Goal: Task Accomplishment & Management: Use online tool/utility

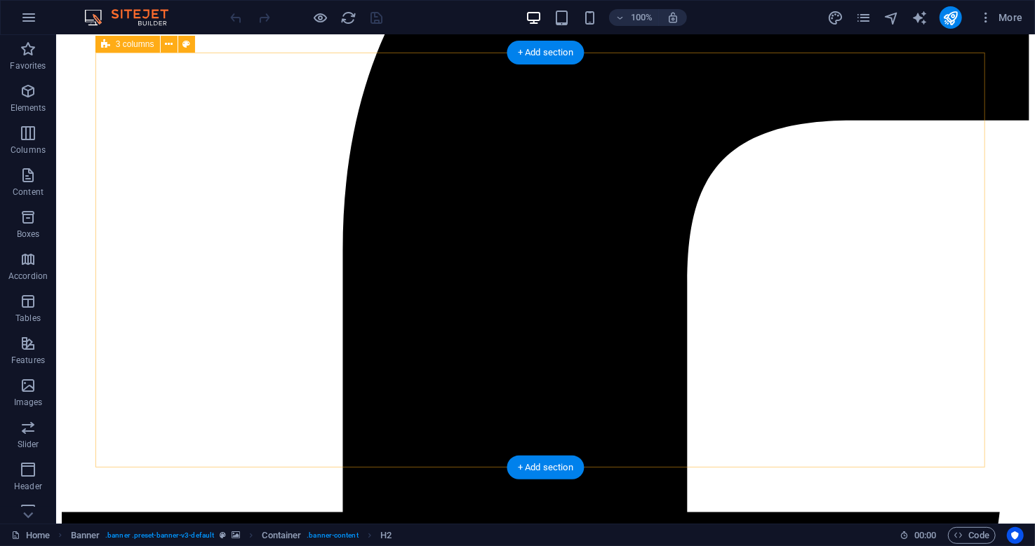
scroll to position [422, 0]
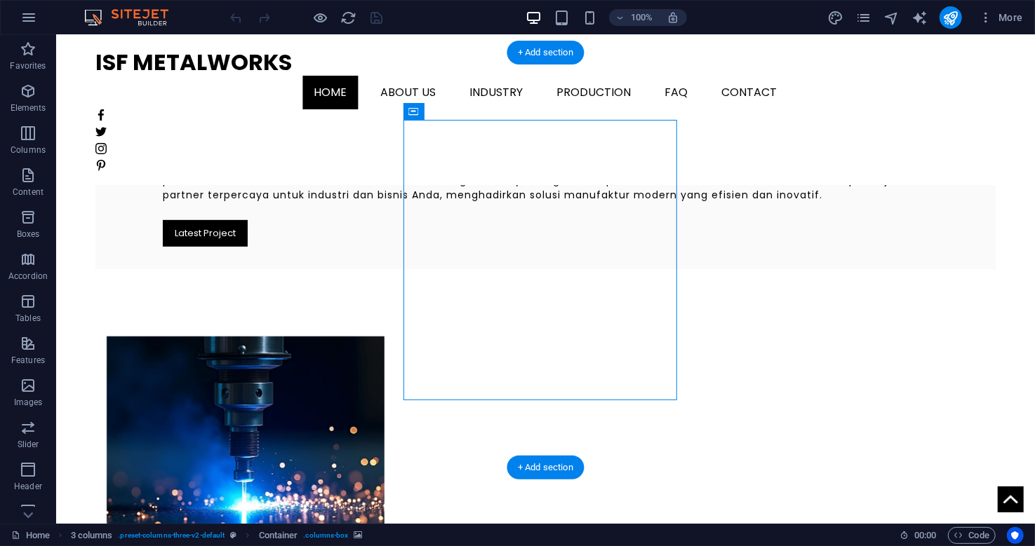
select select "px"
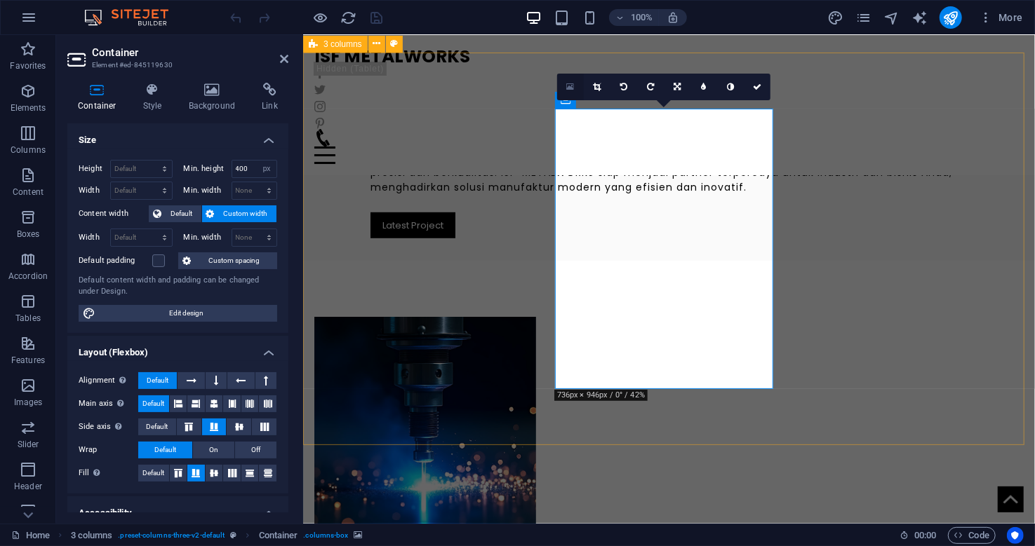
click at [567, 79] on link at bounding box center [570, 87] width 27 height 27
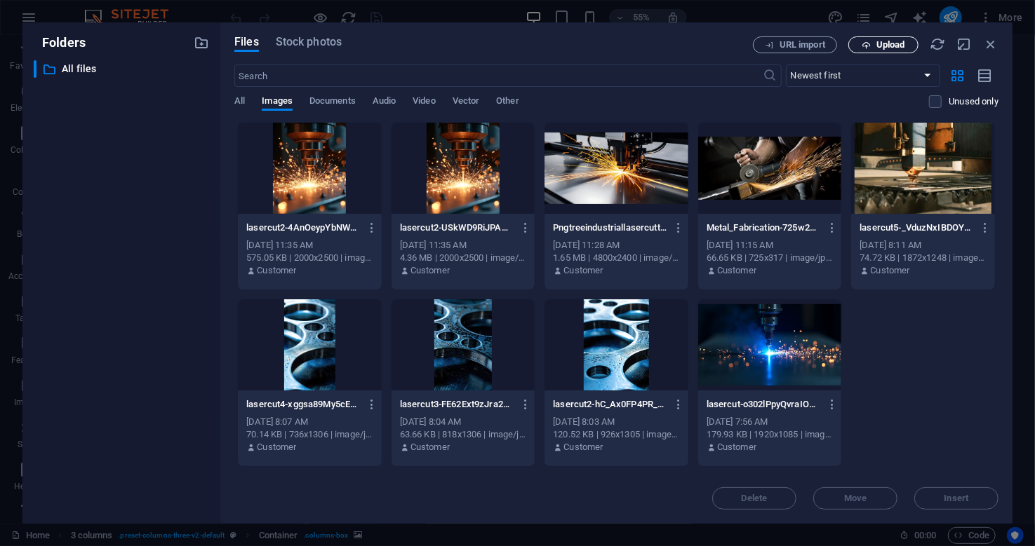
click at [881, 41] on span "Upload" at bounding box center [890, 45] width 29 height 8
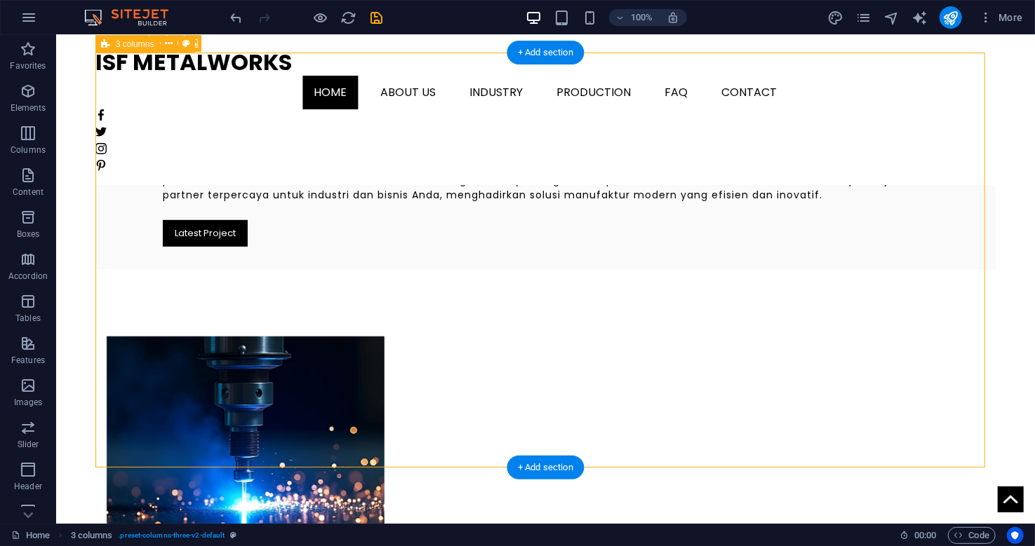
click at [278, 336] on figure at bounding box center [245, 476] width 278 height 281
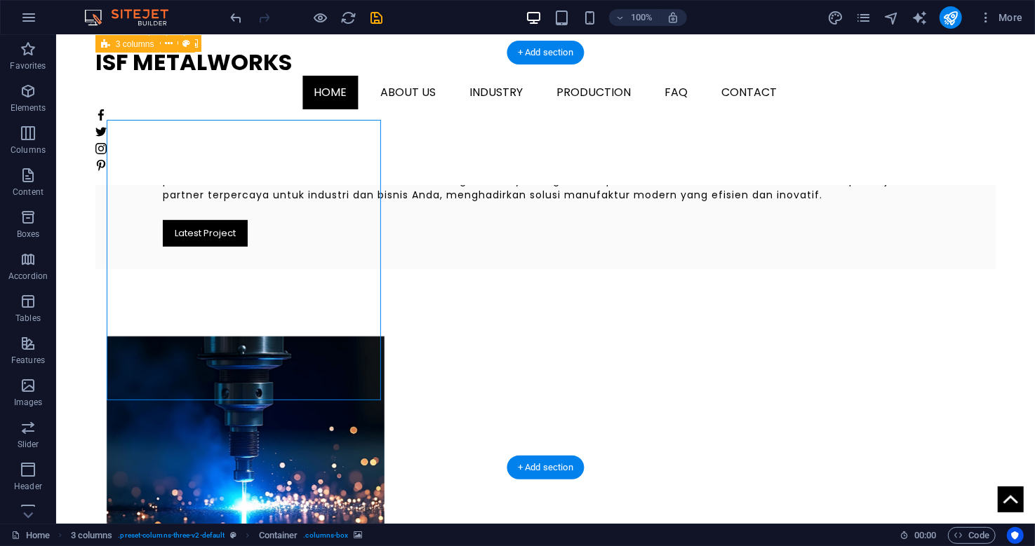
click at [278, 336] on figure at bounding box center [245, 476] width 278 height 281
select select "px"
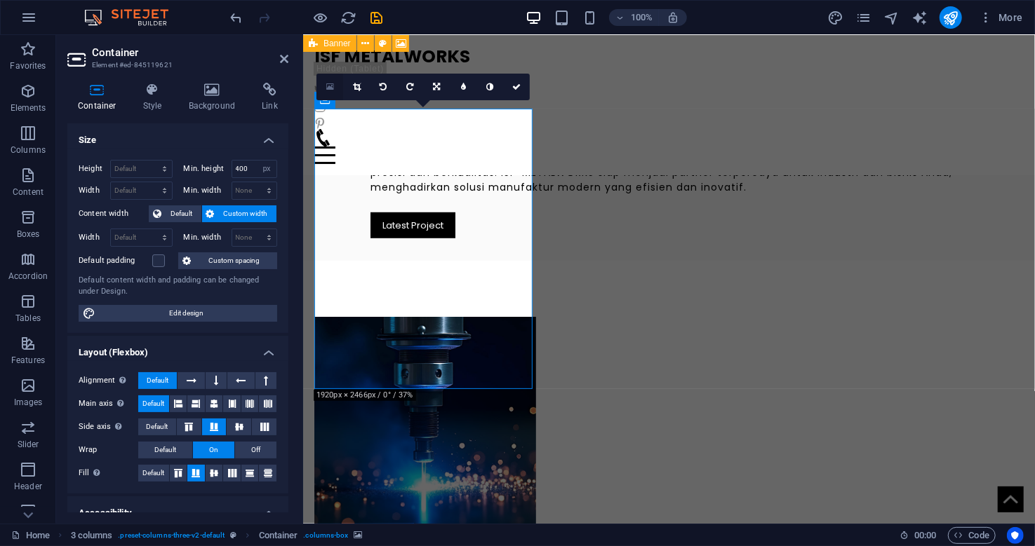
click at [325, 85] on link at bounding box center [329, 87] width 27 height 27
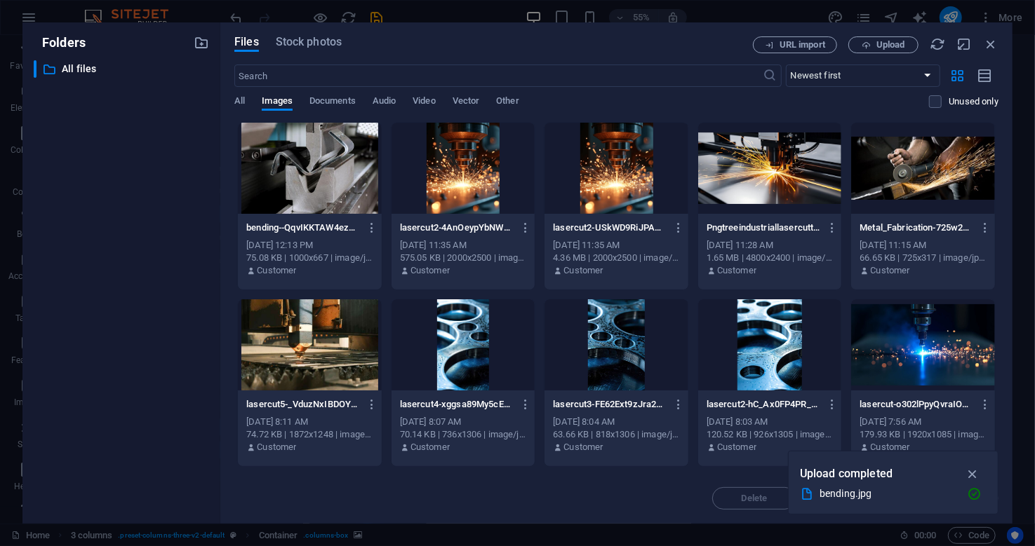
click at [464, 177] on div at bounding box center [463, 168] width 144 height 91
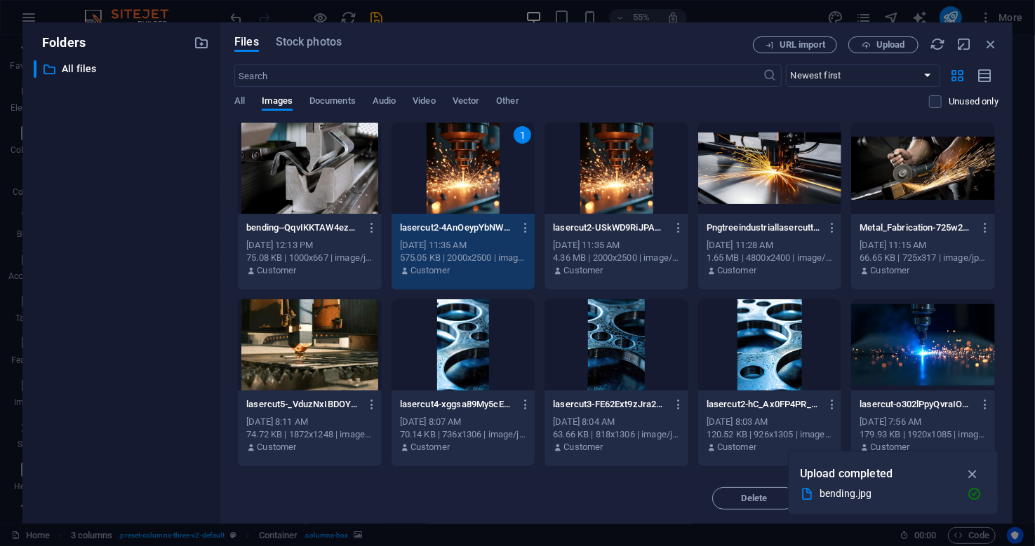
click at [464, 177] on div "1" at bounding box center [463, 168] width 144 height 91
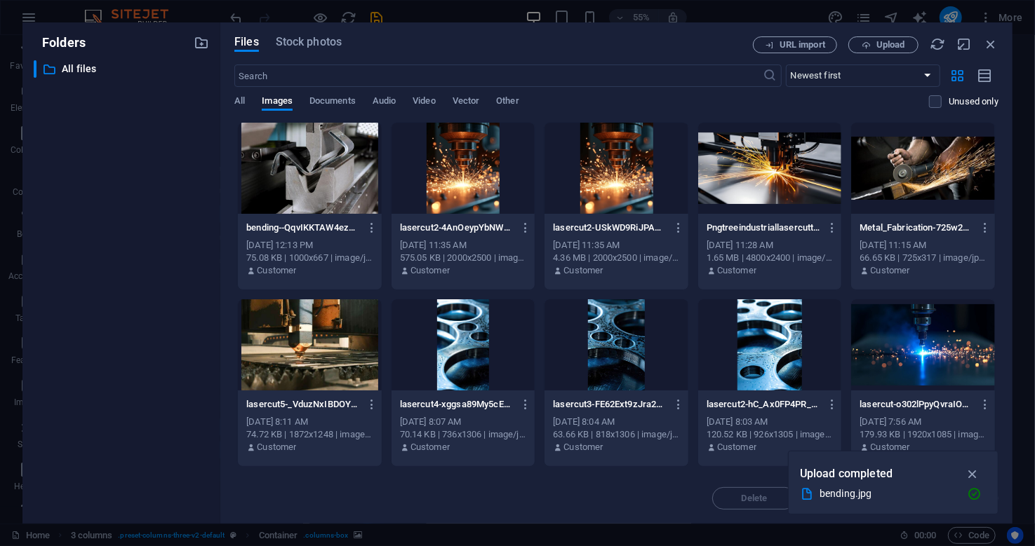
click at [464, 177] on div at bounding box center [463, 168] width 144 height 91
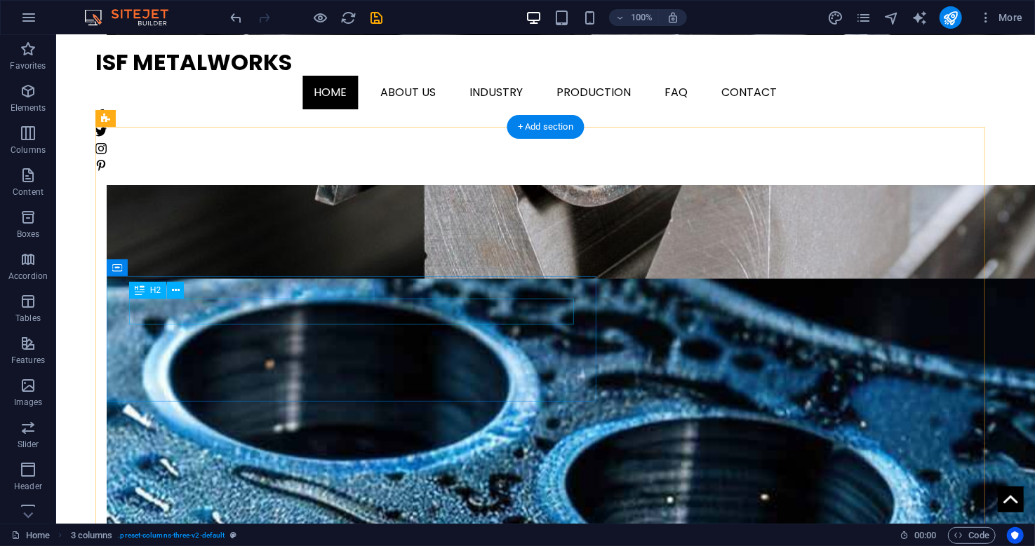
scroll to position [1189, 0]
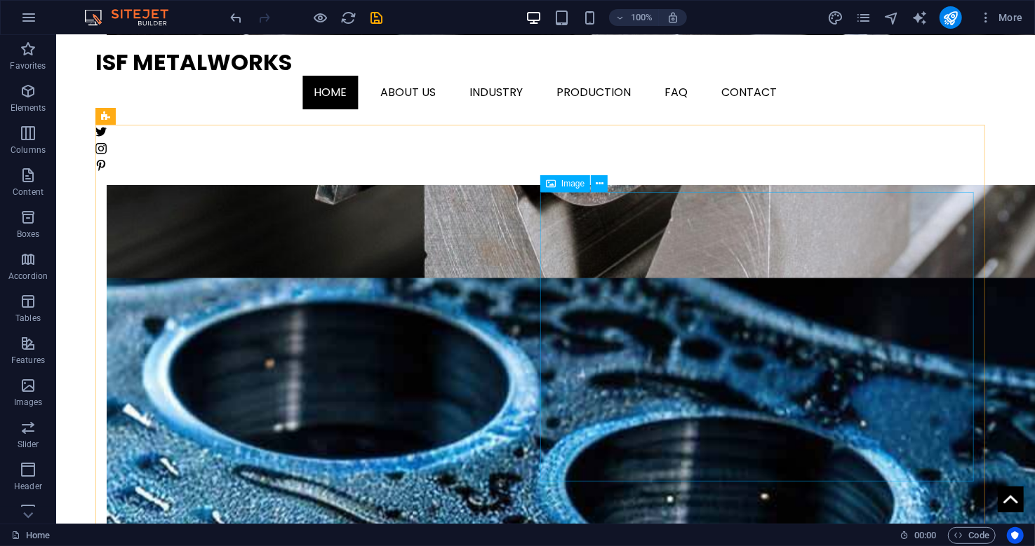
click at [578, 184] on span "Image" at bounding box center [572, 184] width 23 height 8
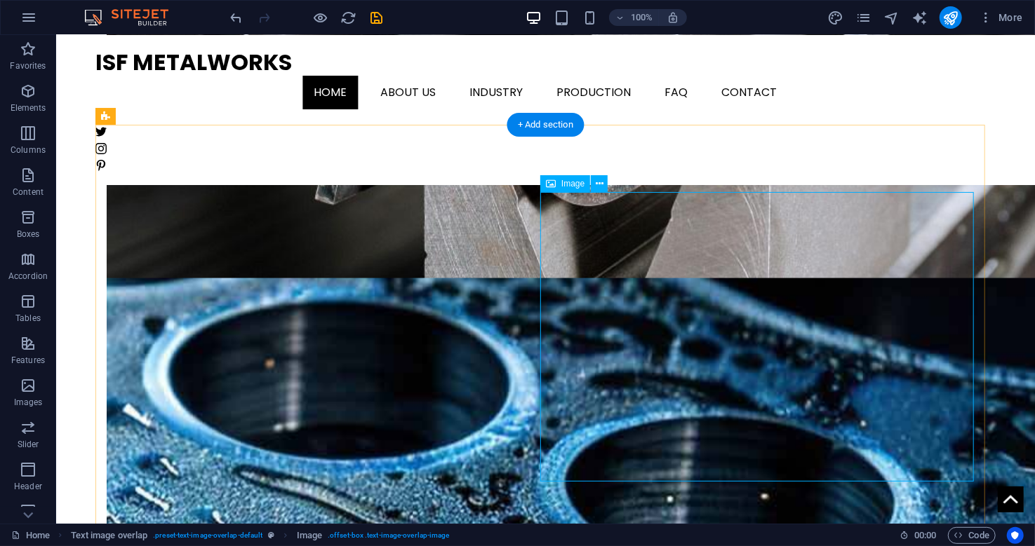
select select "%"
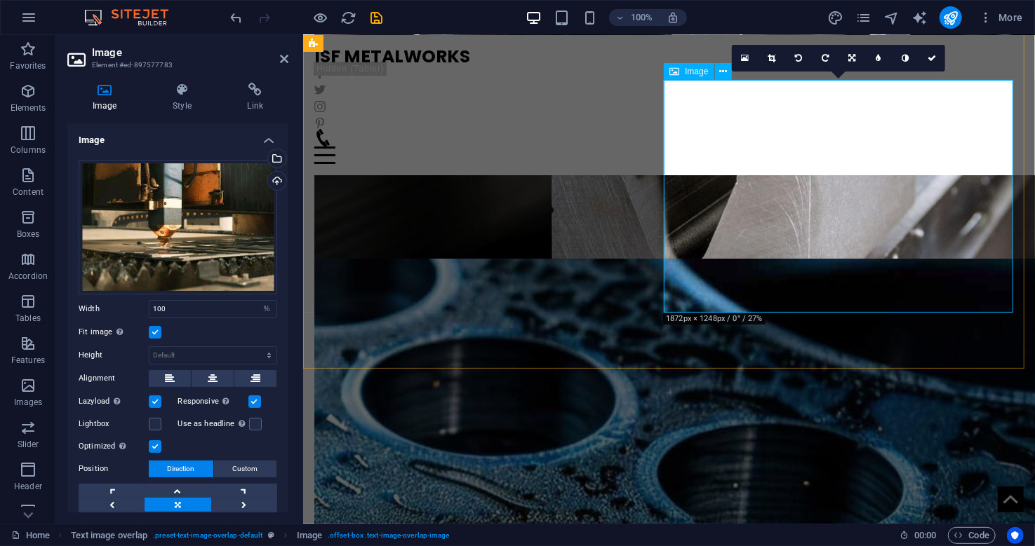
click at [675, 70] on icon at bounding box center [674, 71] width 10 height 17
click at [741, 51] on link at bounding box center [745, 58] width 27 height 27
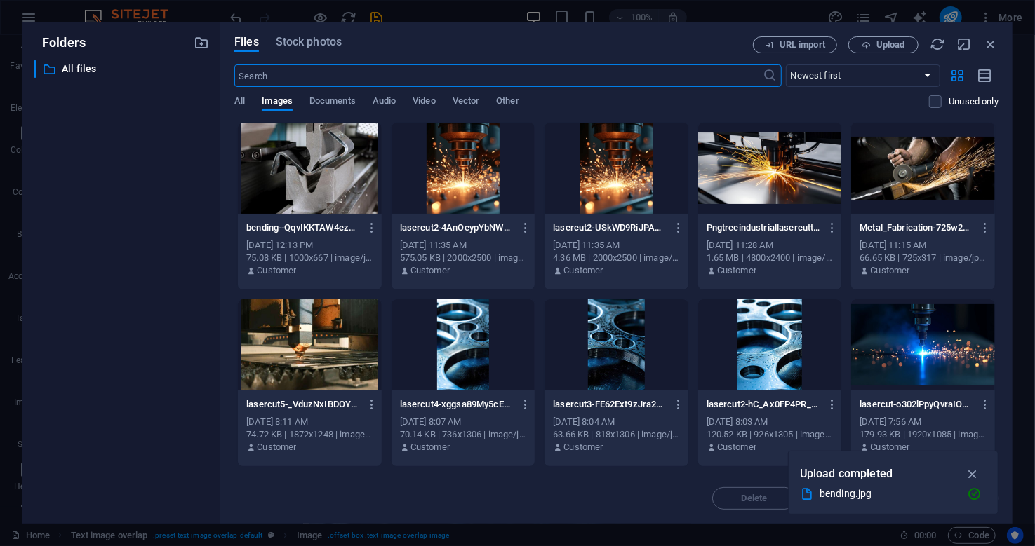
scroll to position [1445, 0]
click at [343, 178] on div at bounding box center [310, 168] width 144 height 91
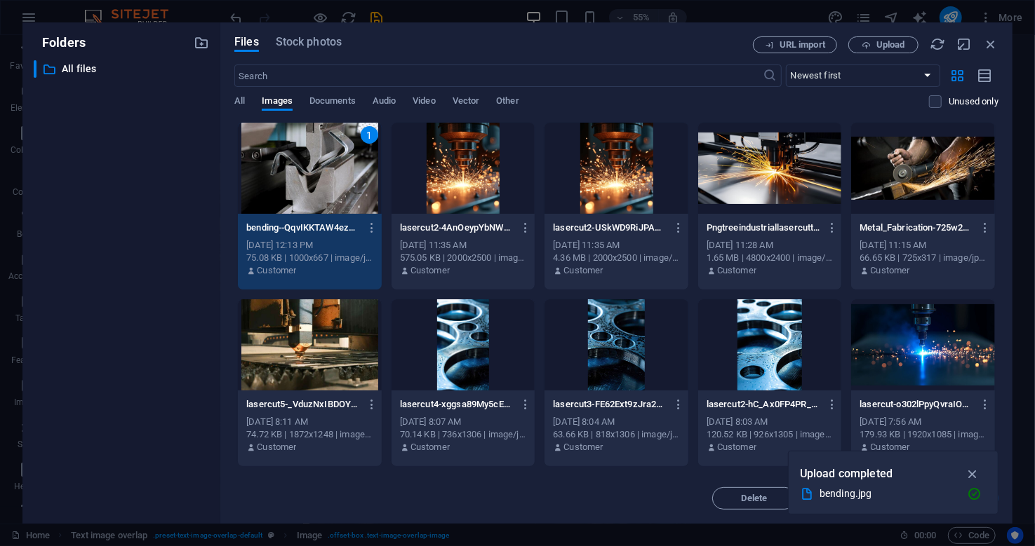
click at [343, 178] on div "1" at bounding box center [310, 168] width 144 height 91
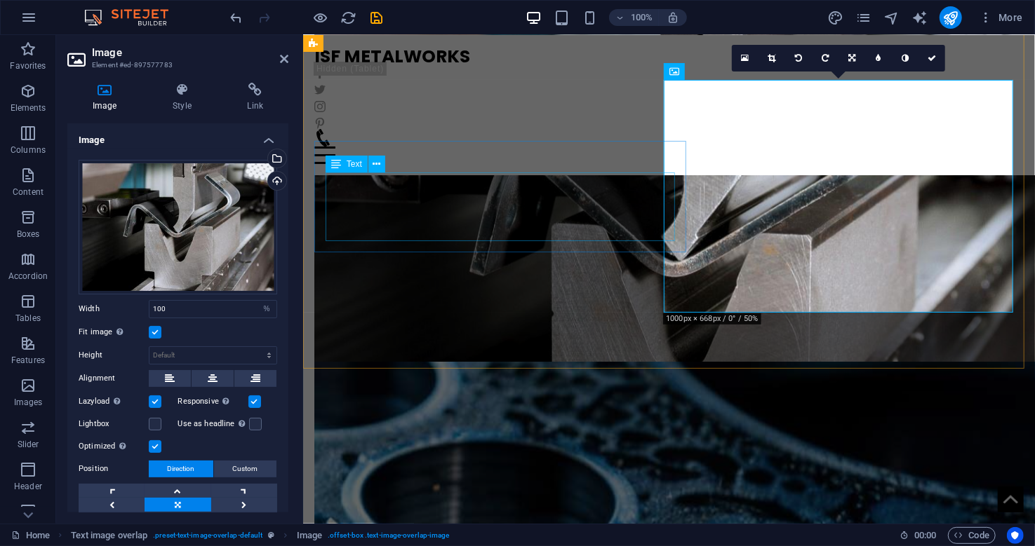
scroll to position [1189, 0]
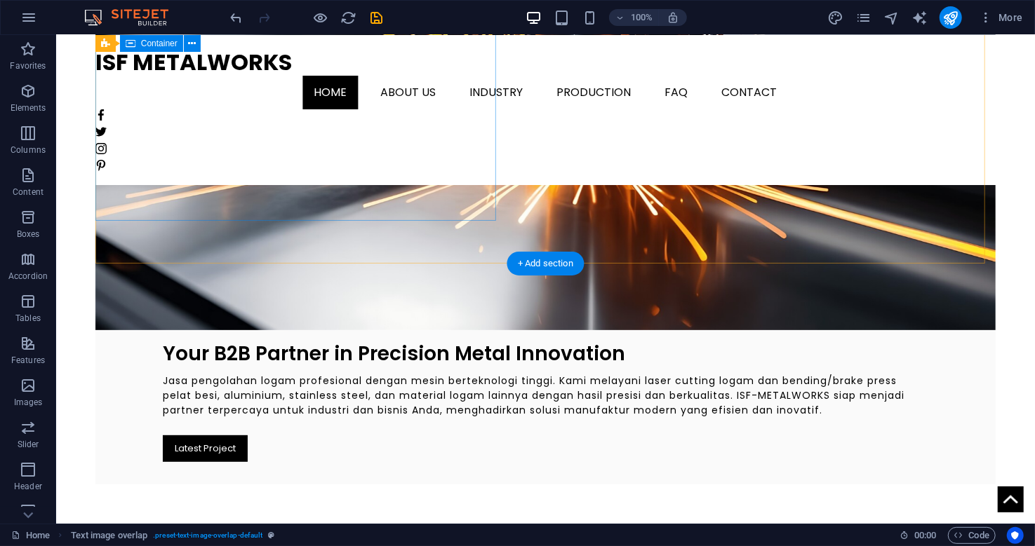
scroll to position [204, 0]
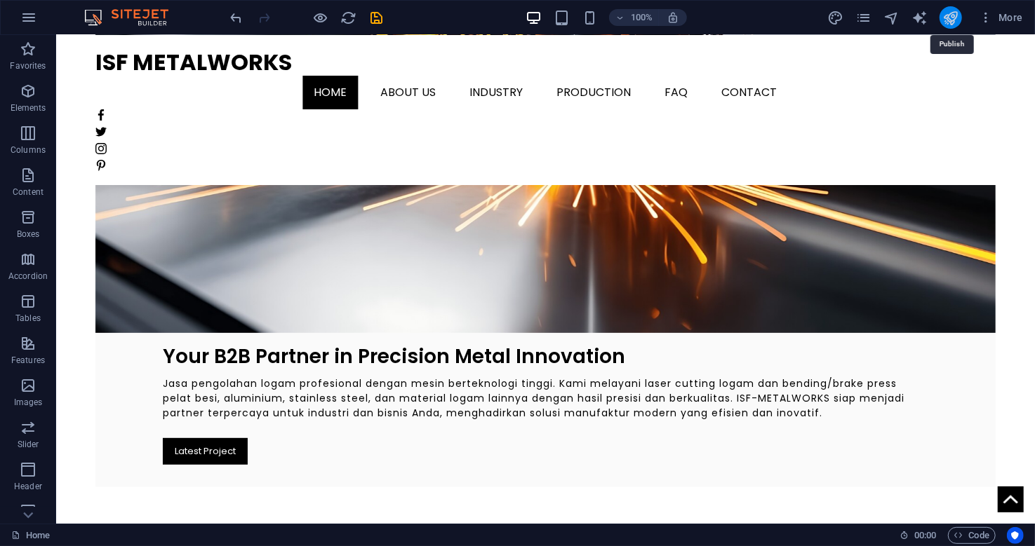
click at [950, 18] on icon "publish" at bounding box center [950, 18] width 16 height 16
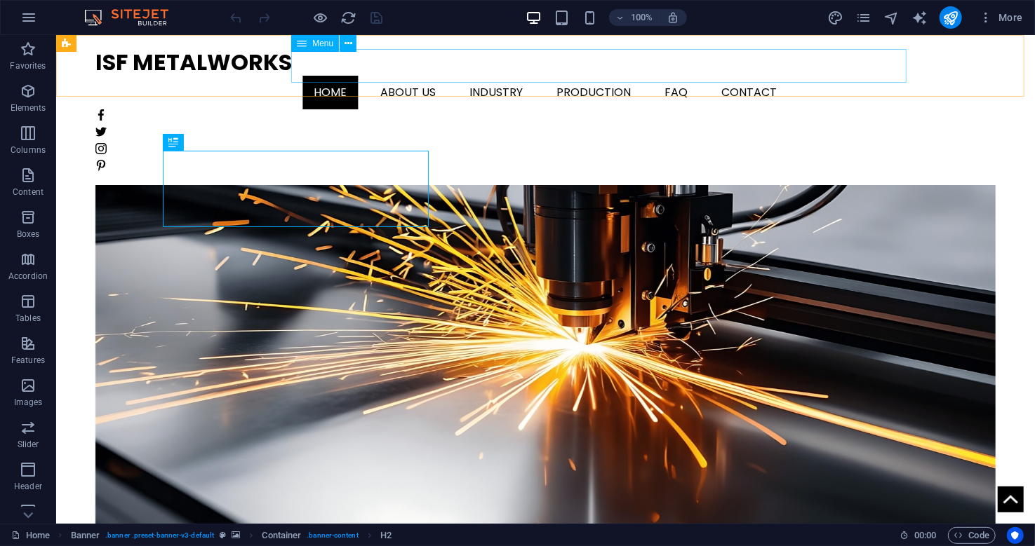
click at [473, 75] on nav "Home About us Industry Production FAQ Contact" at bounding box center [545, 92] width 900 height 34
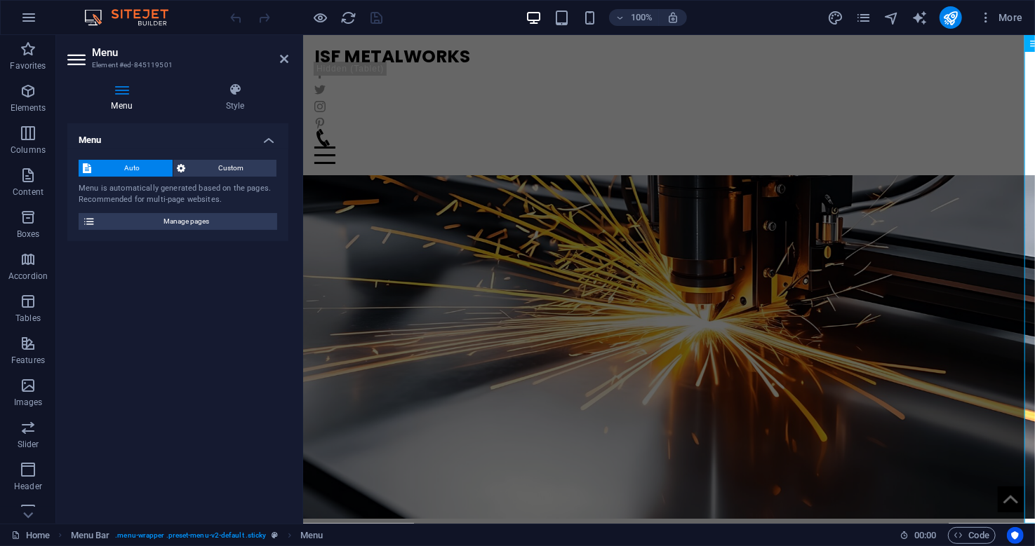
click at [679, 191] on figure at bounding box center [668, 298] width 732 height 440
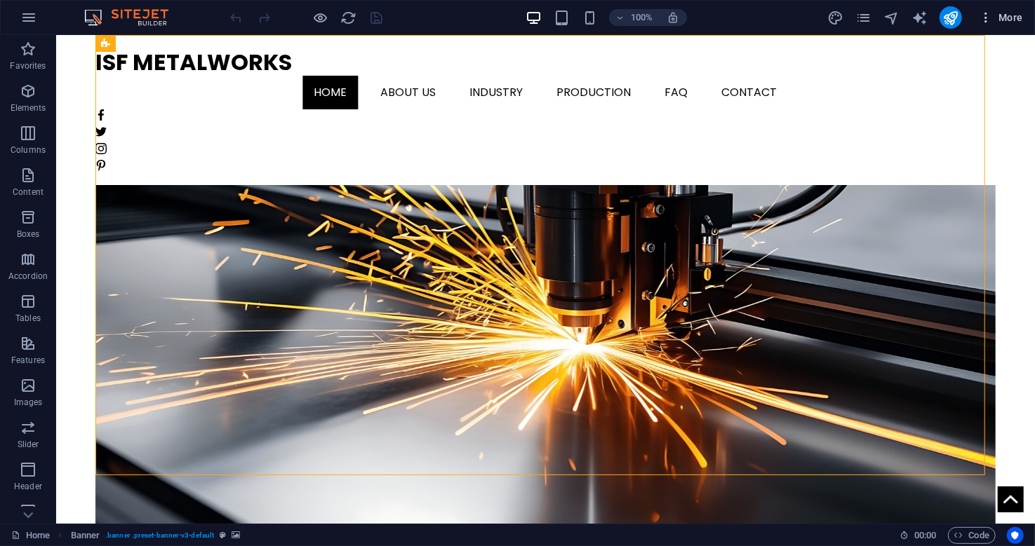
click at [1021, 11] on span "More" at bounding box center [1000, 18] width 44 height 14
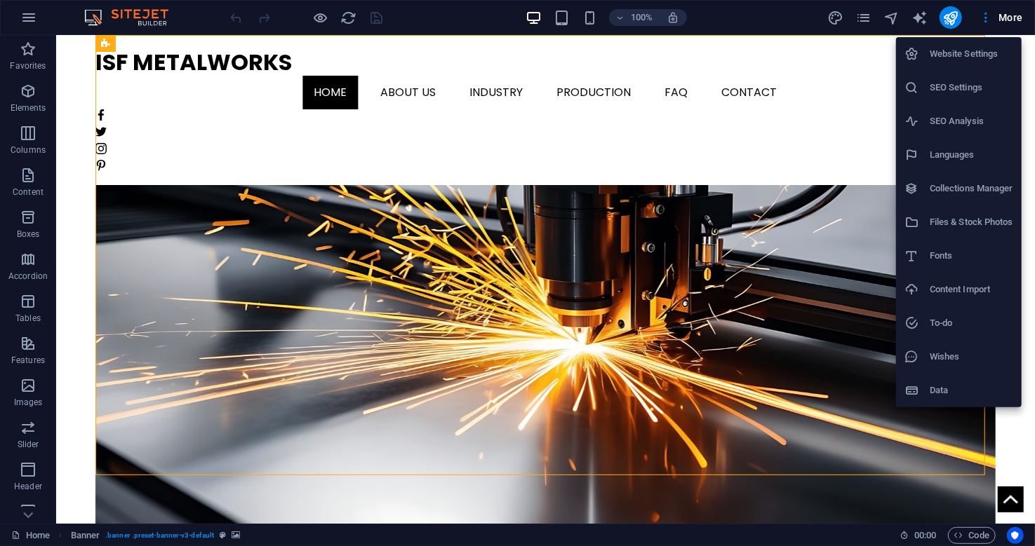
click at [861, 18] on div at bounding box center [517, 273] width 1035 height 546
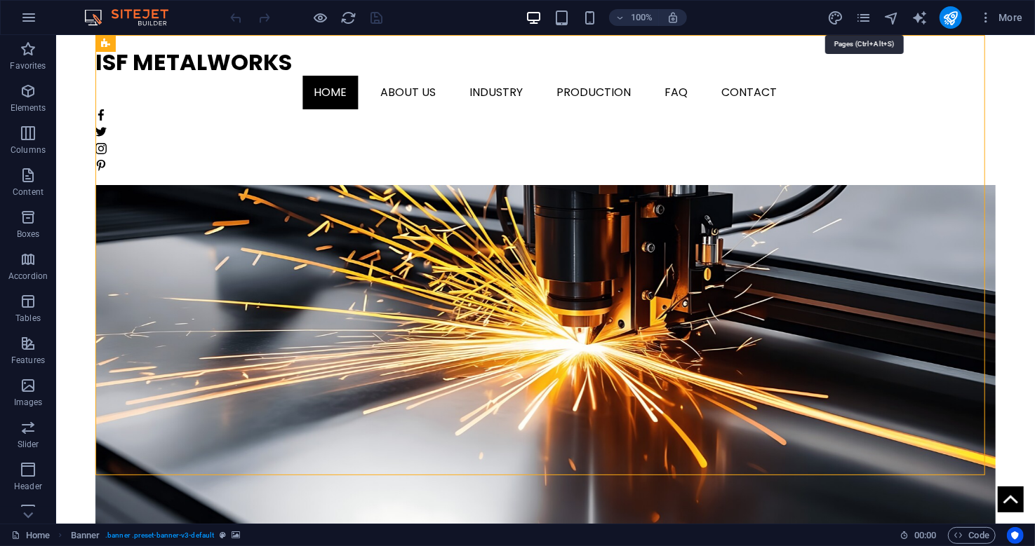
click at [861, 18] on icon "pages" at bounding box center [863, 18] width 16 height 16
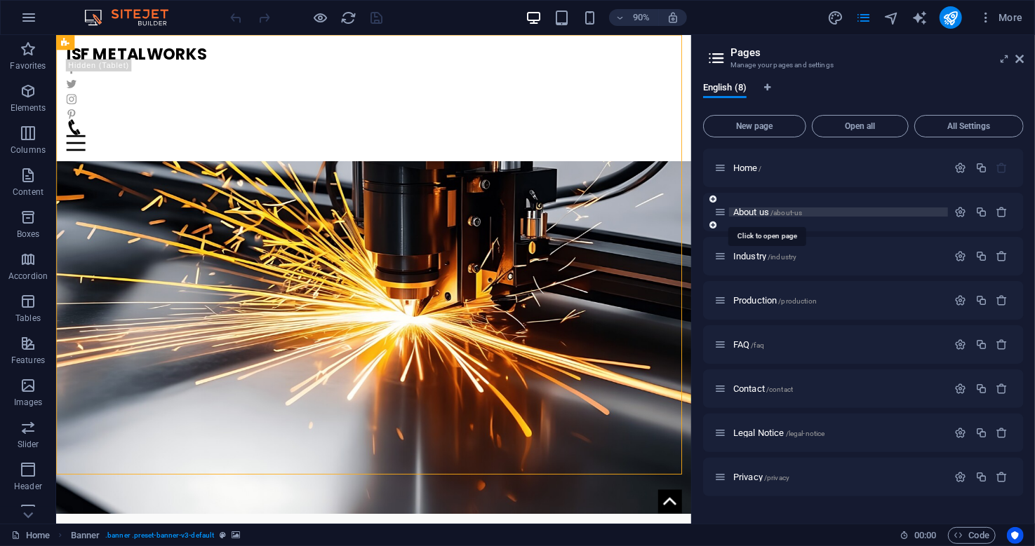
click at [746, 209] on span "About us /about-us" at bounding box center [767, 212] width 69 height 11
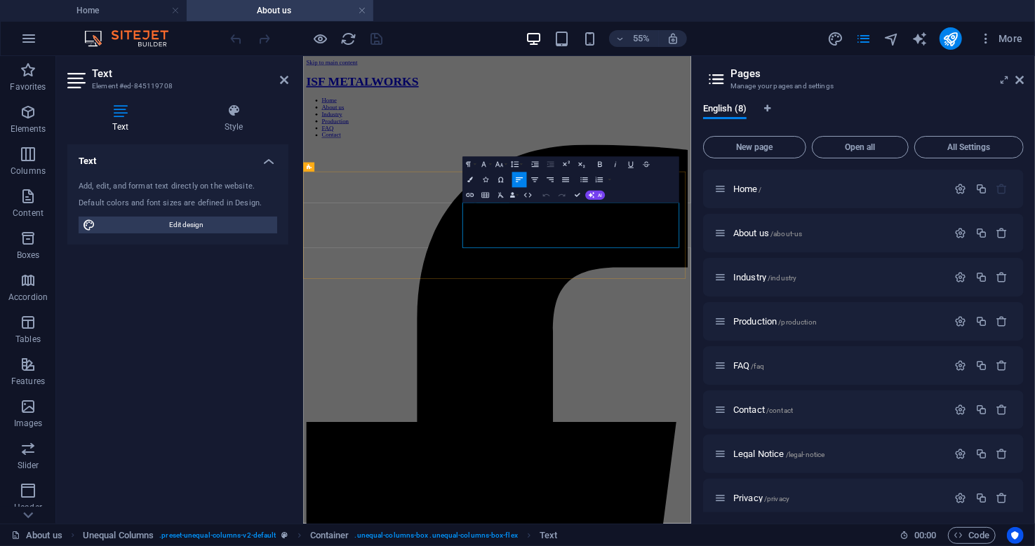
click at [499, 158] on button "Font Size" at bounding box center [500, 163] width 15 height 15
click at [495, 243] on link "18" at bounding box center [493, 249] width 28 height 12
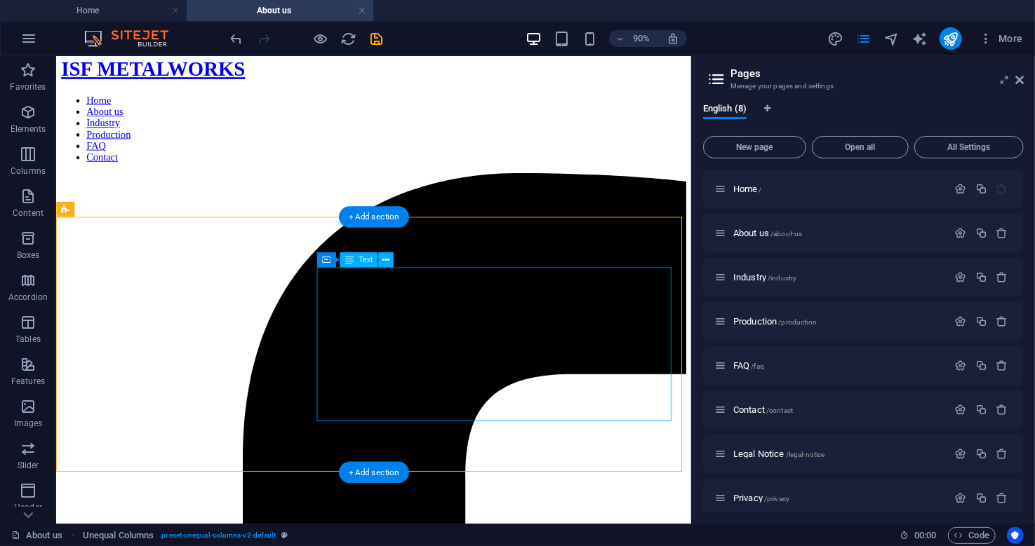
scroll to position [32, 0]
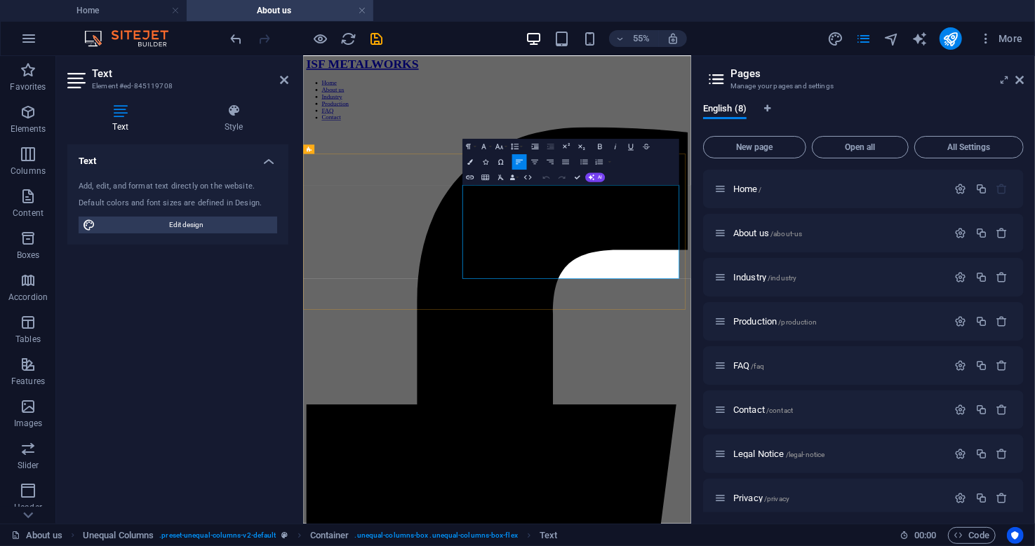
click at [1021, 76] on icon at bounding box center [1019, 79] width 8 height 11
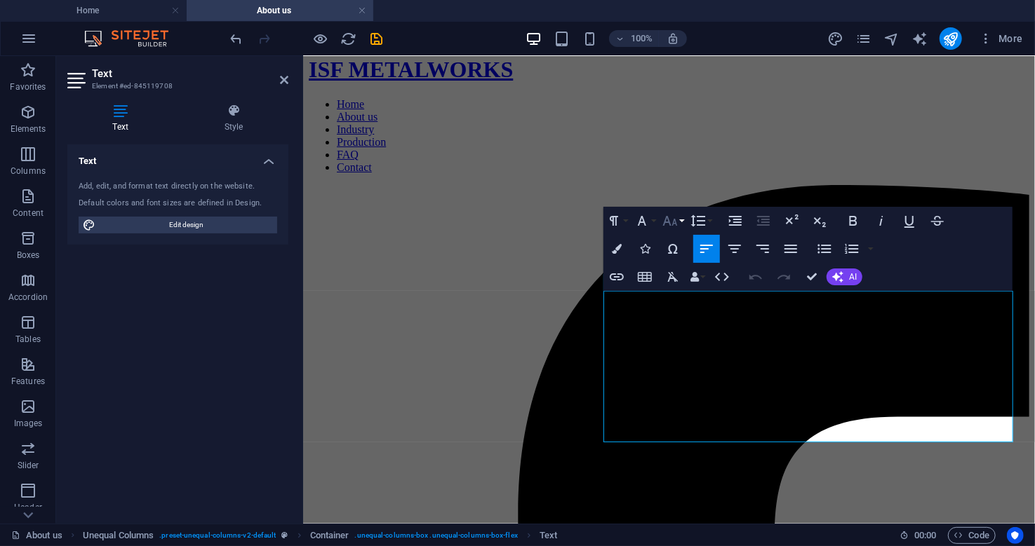
click at [668, 227] on icon "button" at bounding box center [669, 221] width 17 height 17
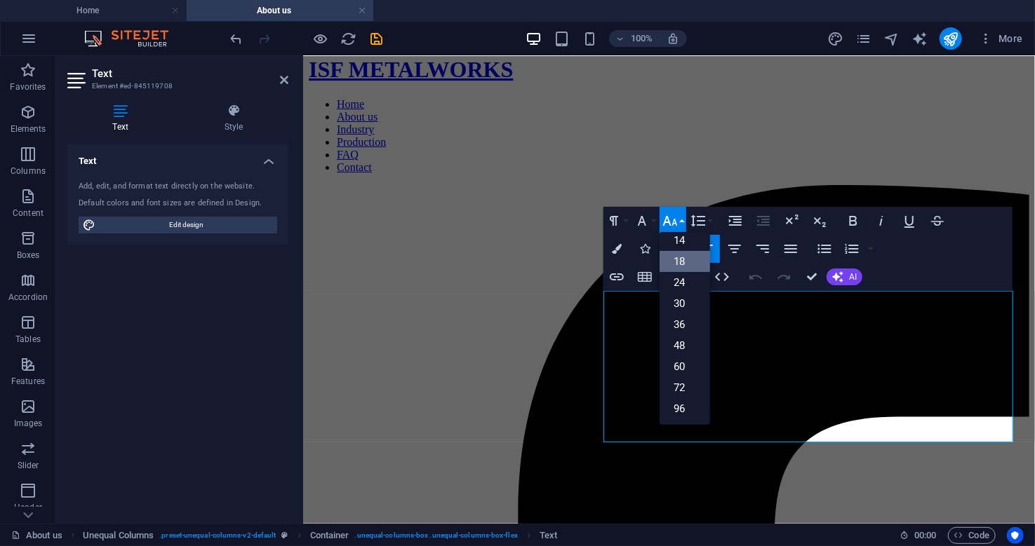
scroll to position [113, 0]
click at [673, 241] on link "14" at bounding box center [684, 240] width 51 height 21
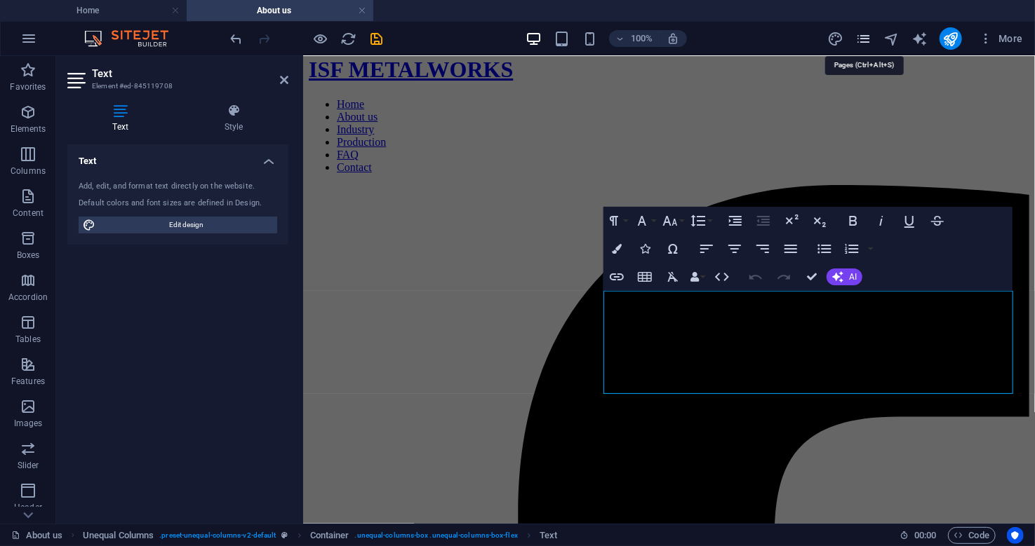
click at [868, 36] on icon "pages" at bounding box center [863, 39] width 16 height 16
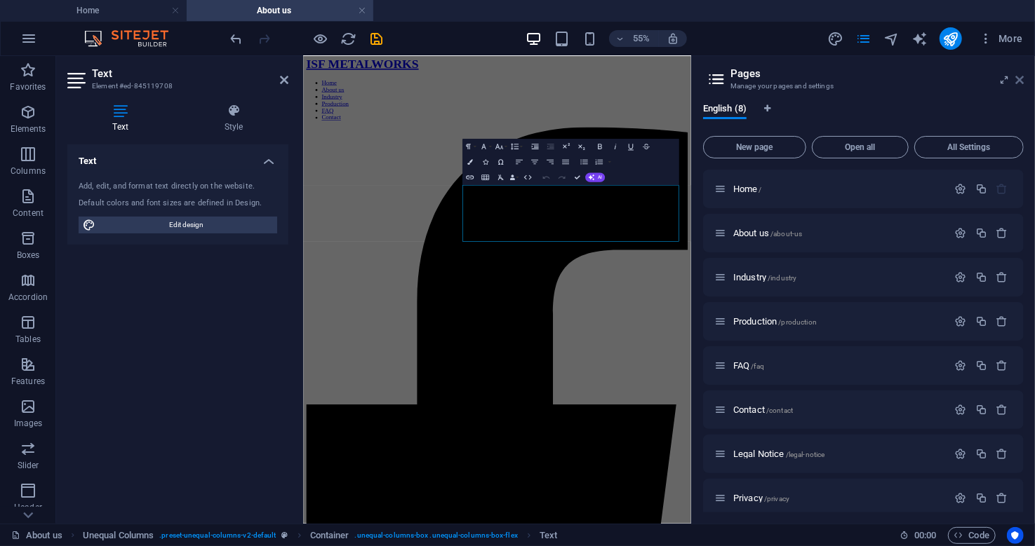
click at [1016, 74] on icon at bounding box center [1019, 79] width 8 height 11
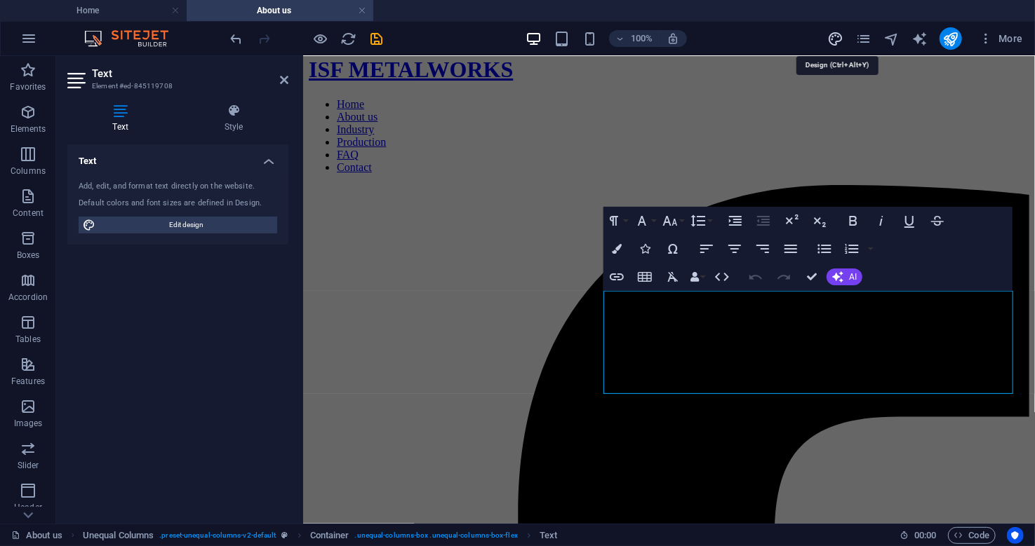
click at [835, 39] on icon "design" at bounding box center [835, 39] width 16 height 16
select select "px"
select select "400"
select select "px"
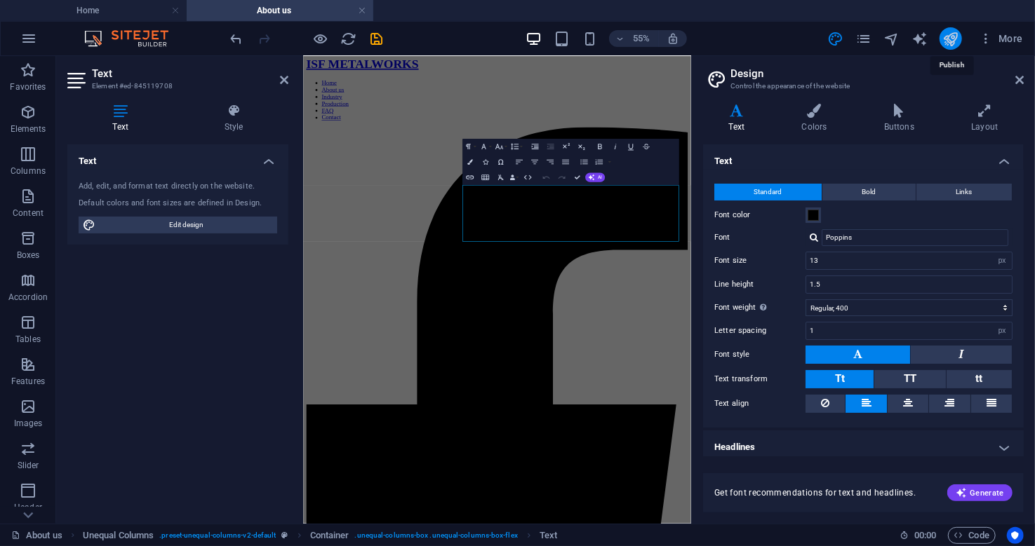
click at [949, 31] on icon "publish" at bounding box center [950, 39] width 16 height 16
